Goal: Use online tool/utility: Utilize a website feature to perform a specific function

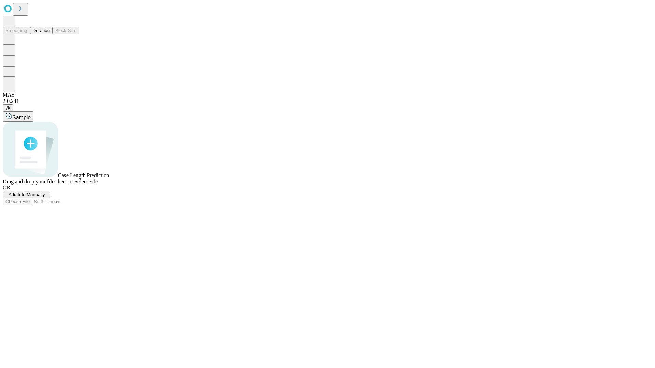
click at [50, 34] on button "Duration" at bounding box center [41, 30] width 23 height 7
click at [98, 184] on span "Select File" at bounding box center [85, 182] width 23 height 6
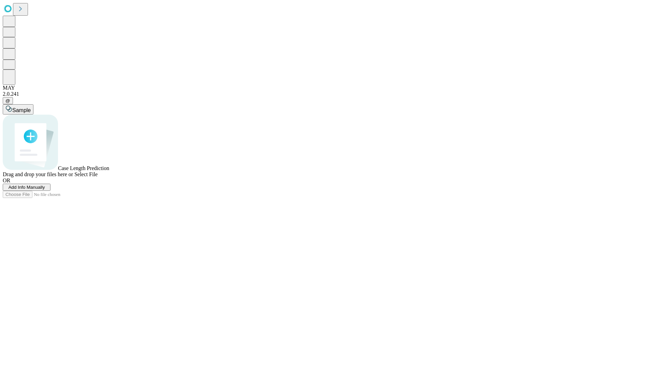
click at [98, 177] on span "Select File" at bounding box center [85, 174] width 23 height 6
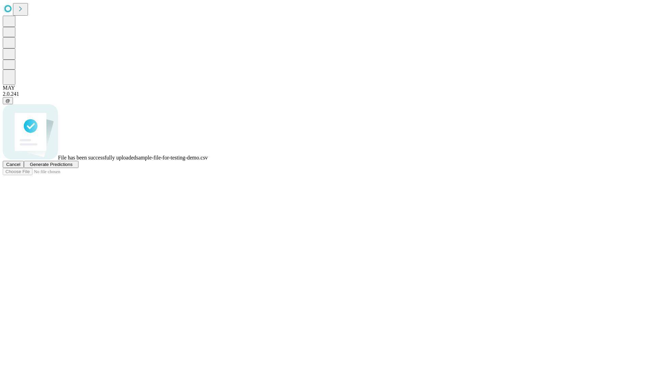
click at [72, 167] on span "Generate Predictions" at bounding box center [51, 164] width 43 height 5
